Goal: Find specific page/section: Find specific page/section

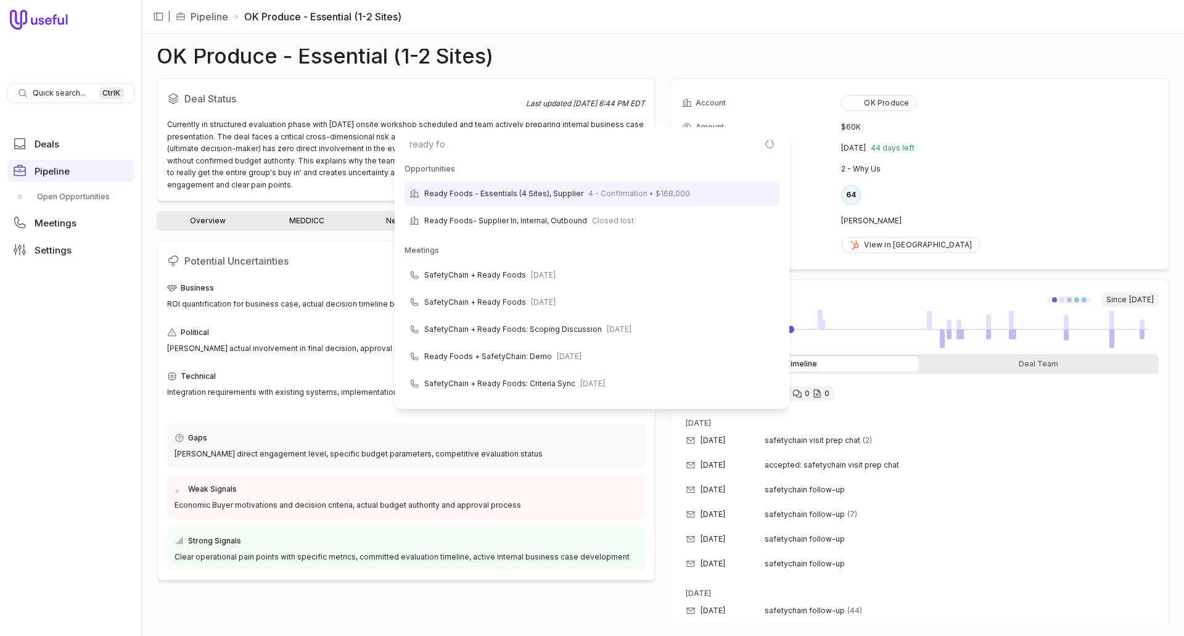
scroll to position [73, 0]
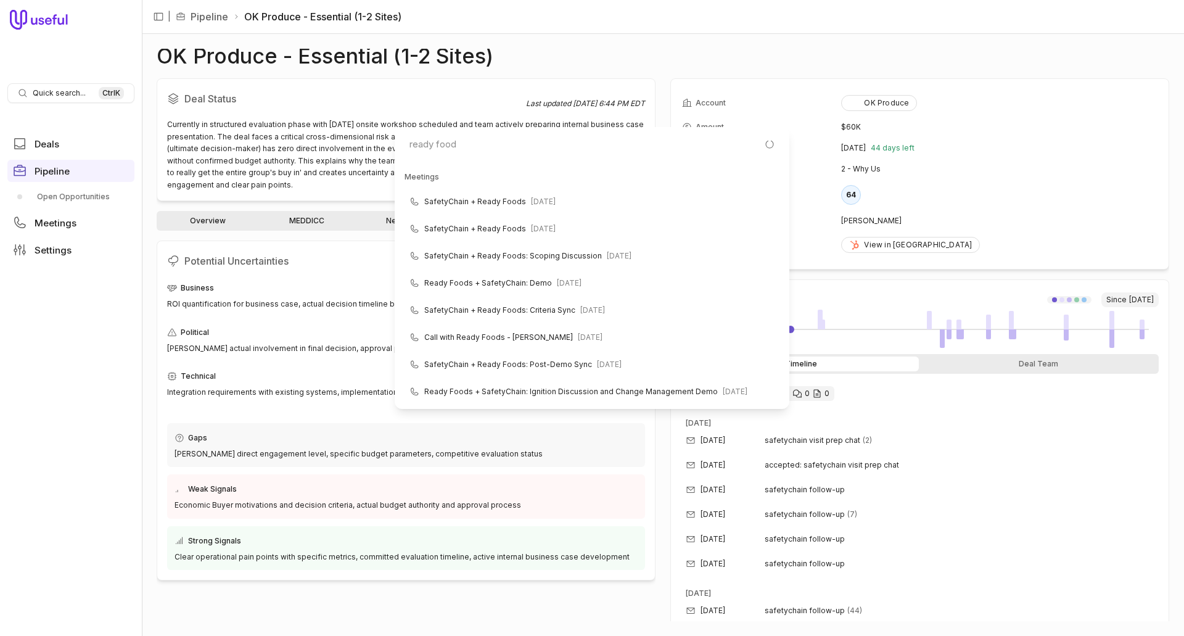
type input "ready foods"
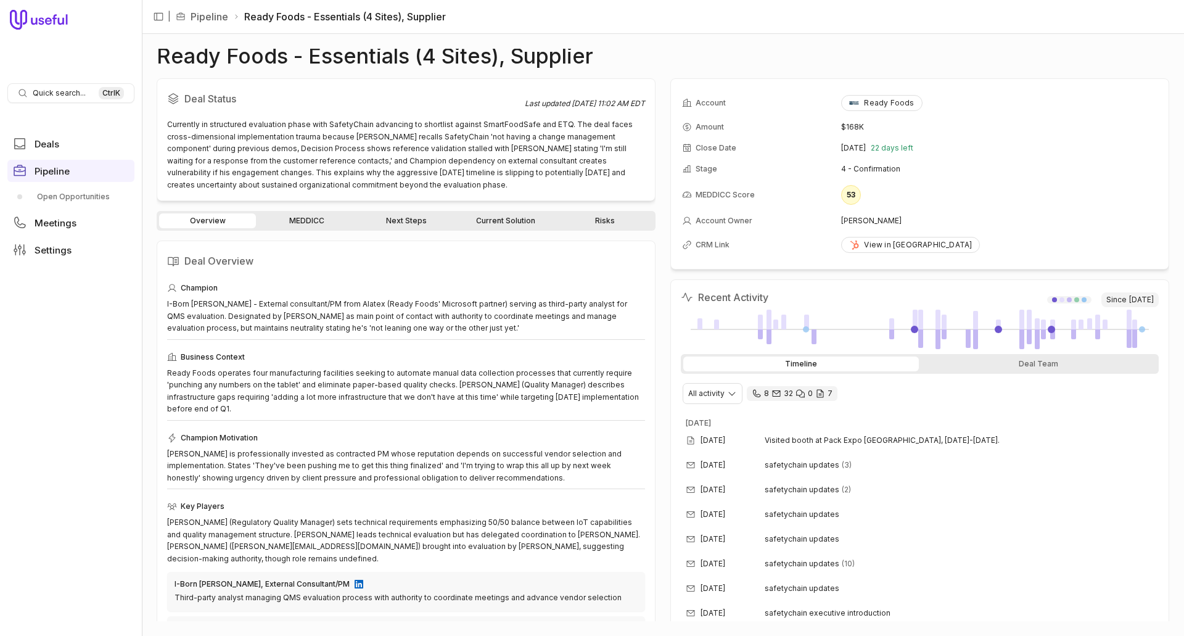
click at [310, 217] on link "MEDDICC" at bounding box center [306, 220] width 97 height 15
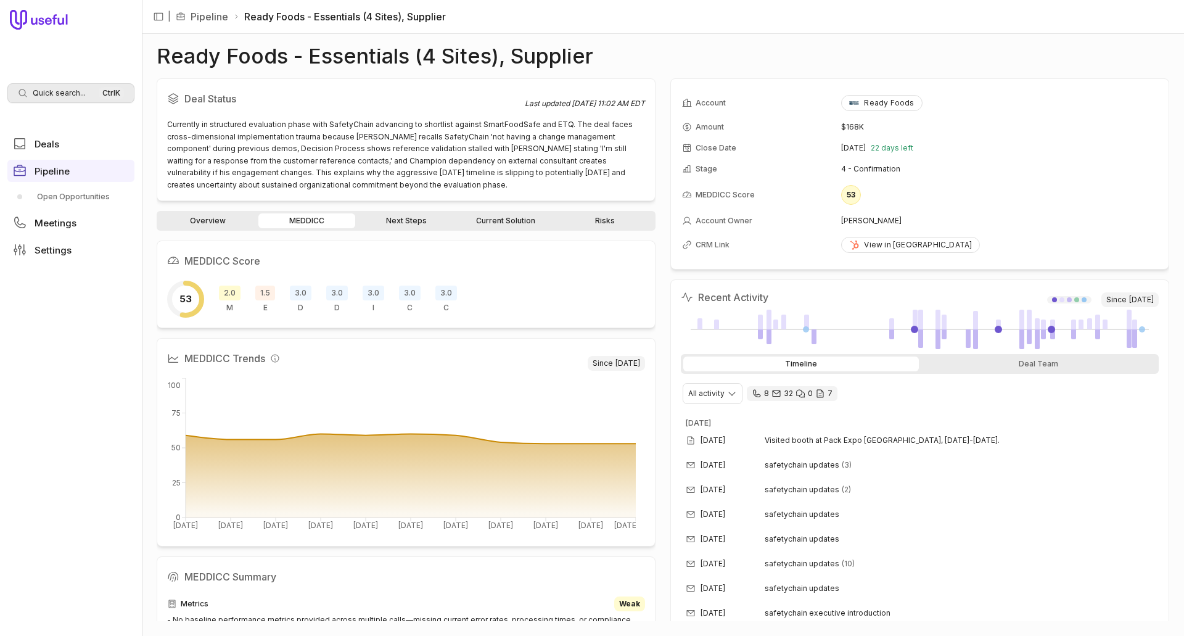
click at [49, 92] on span "Quick search..." at bounding box center [59, 93] width 53 height 10
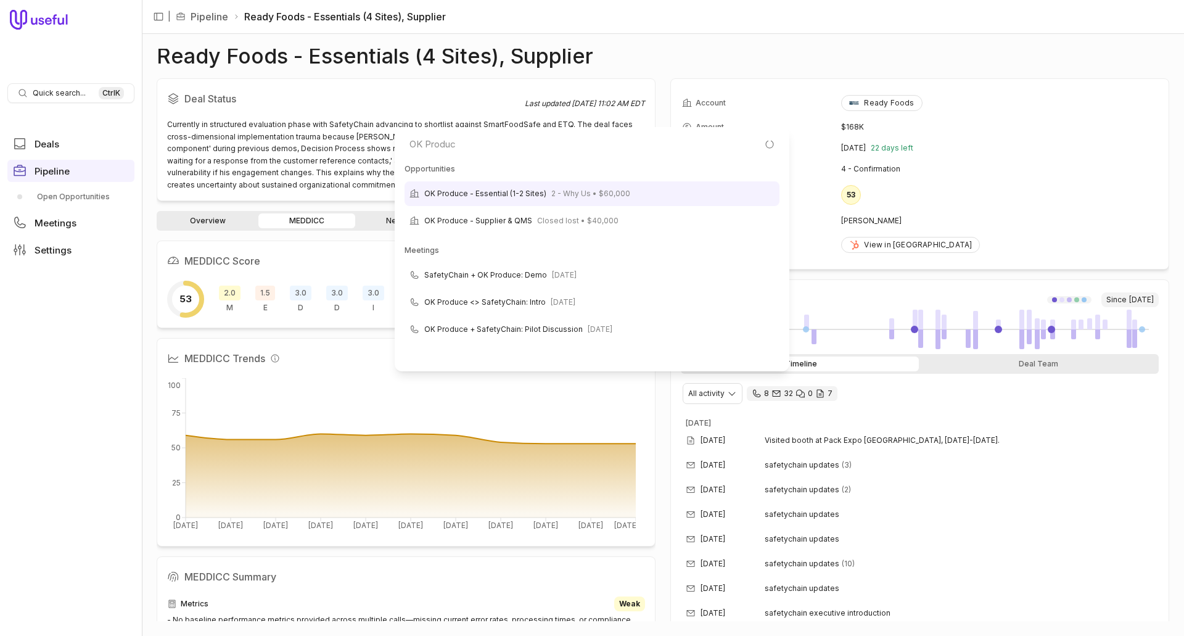
type input "OK Produce"
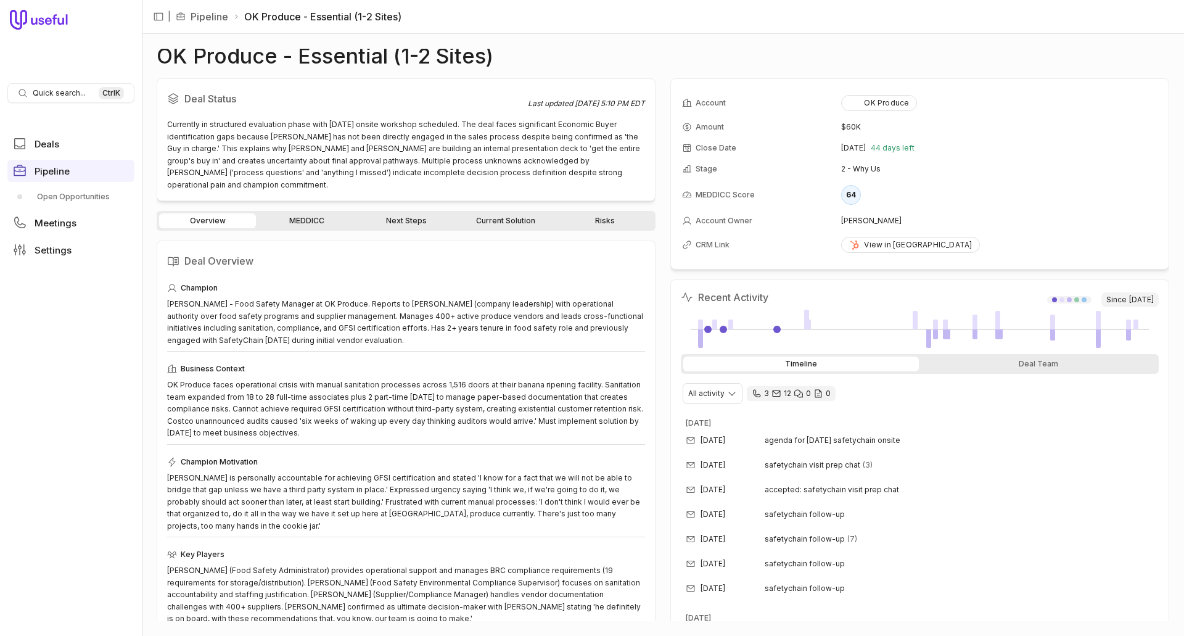
click at [306, 213] on link "MEDDICC" at bounding box center [306, 220] width 97 height 15
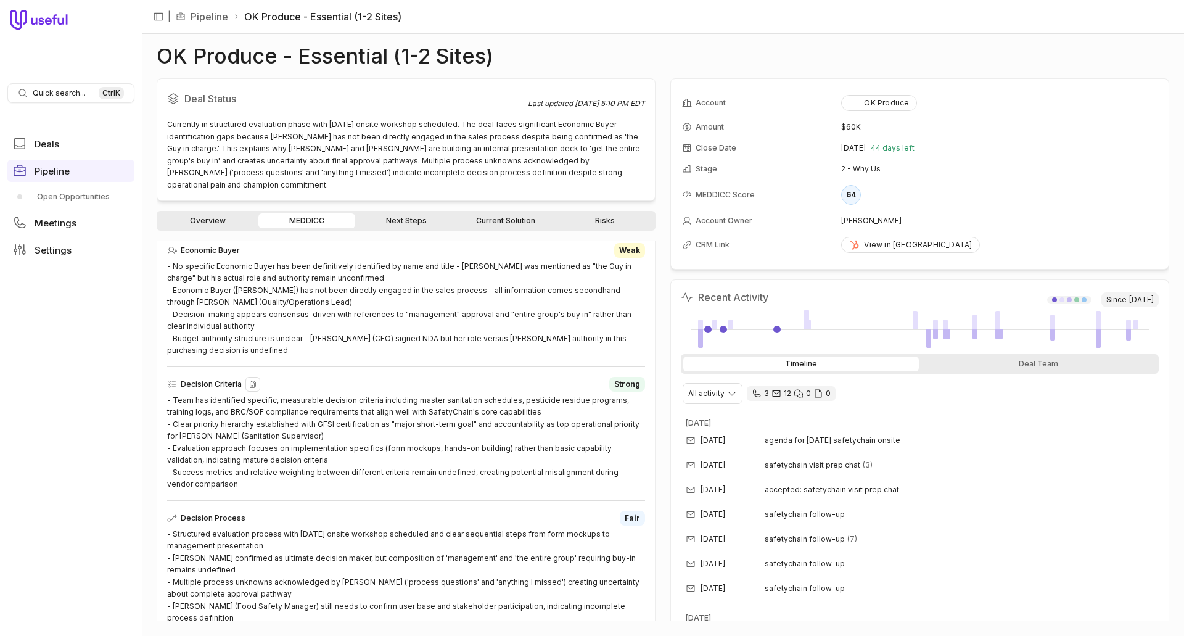
scroll to position [370, 0]
